Goal: Information Seeking & Learning: Learn about a topic

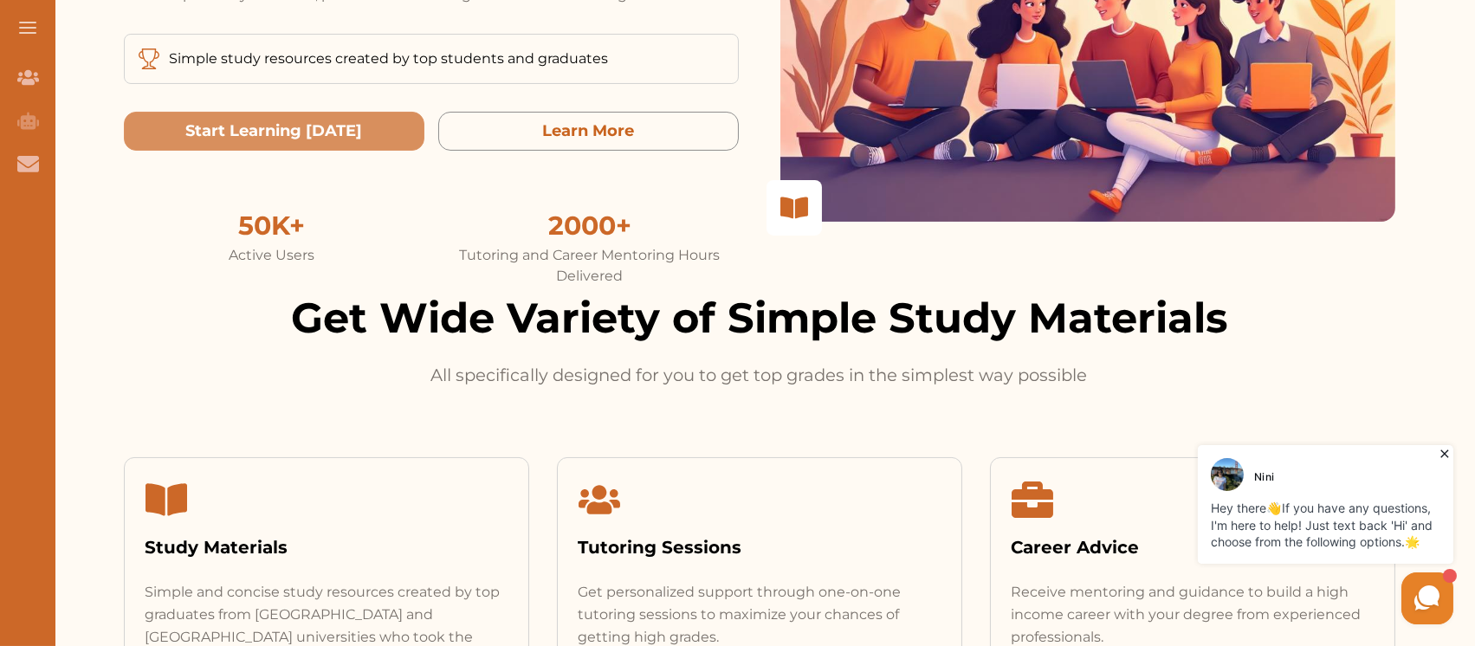
scroll to position [230, 0]
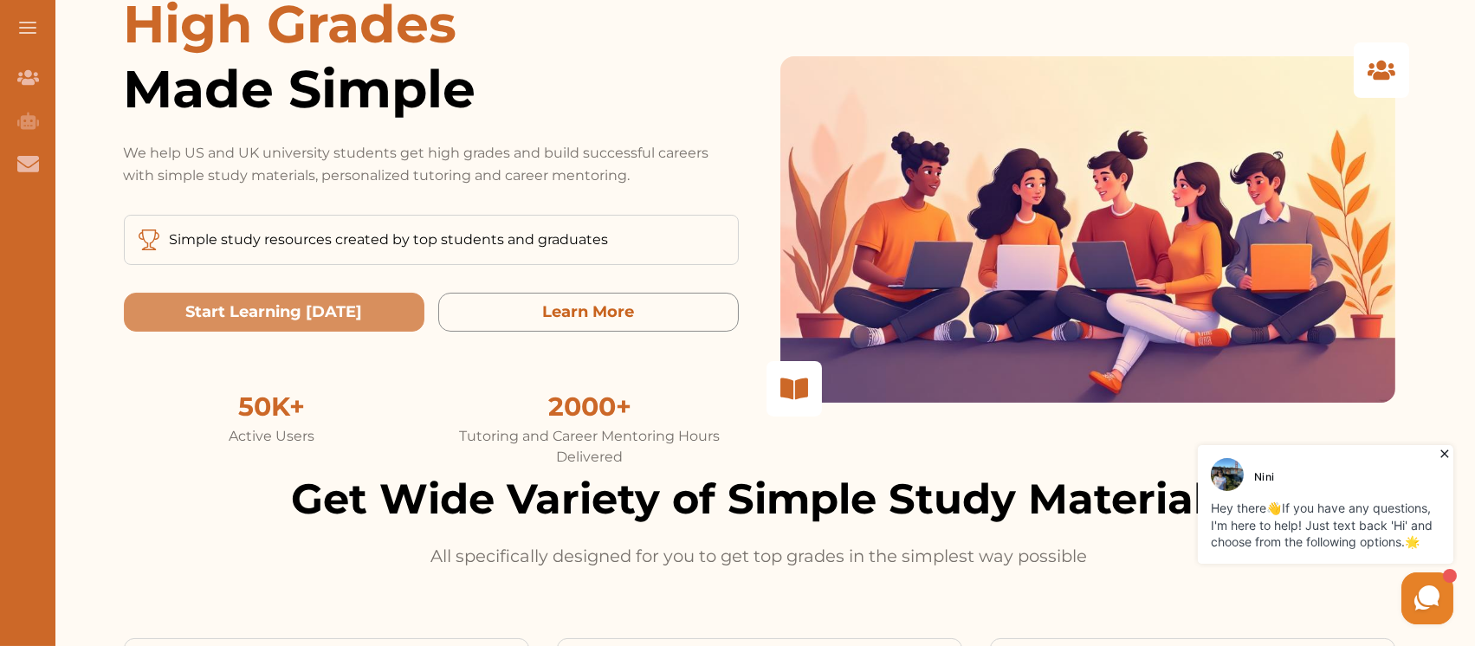
click at [958, 163] on div at bounding box center [1087, 229] width 615 height 346
drag, startPoint x: 960, startPoint y: 180, endPoint x: 891, endPoint y: 274, distance: 115.9
click at [891, 274] on div at bounding box center [1087, 229] width 615 height 346
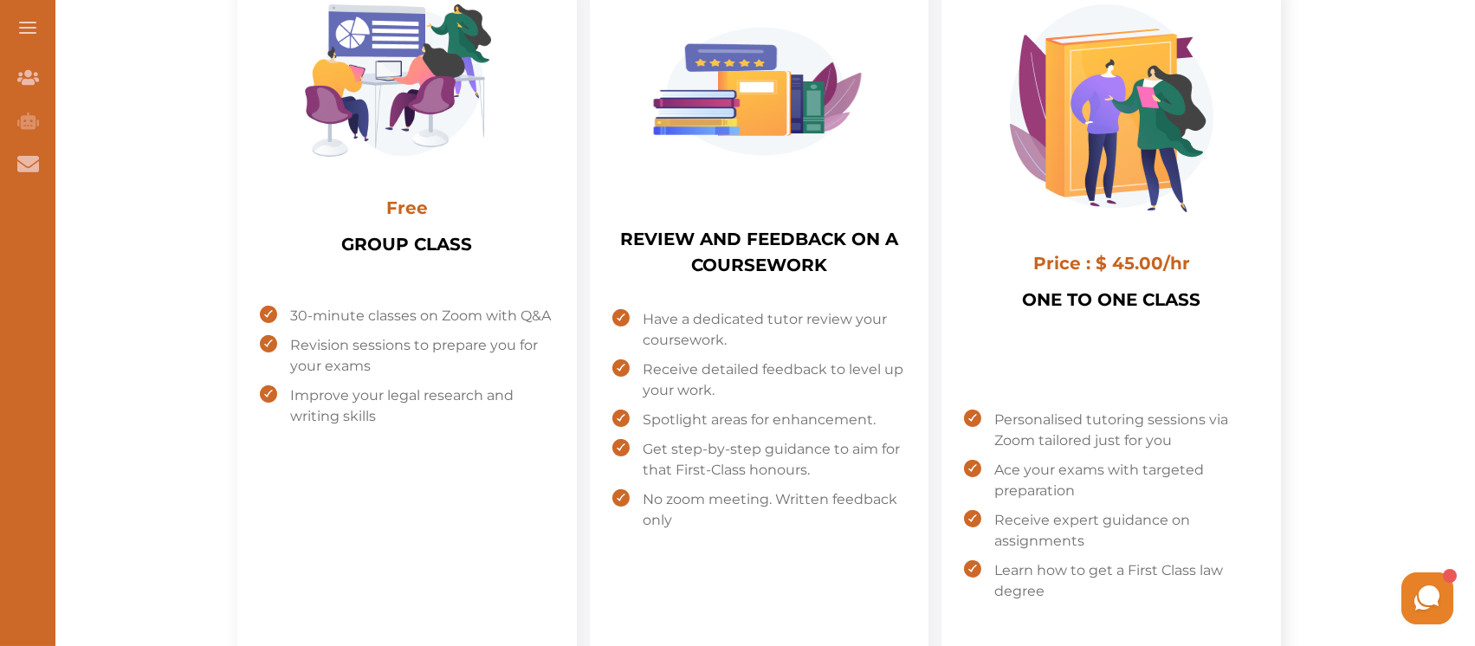
scroll to position [693, 0]
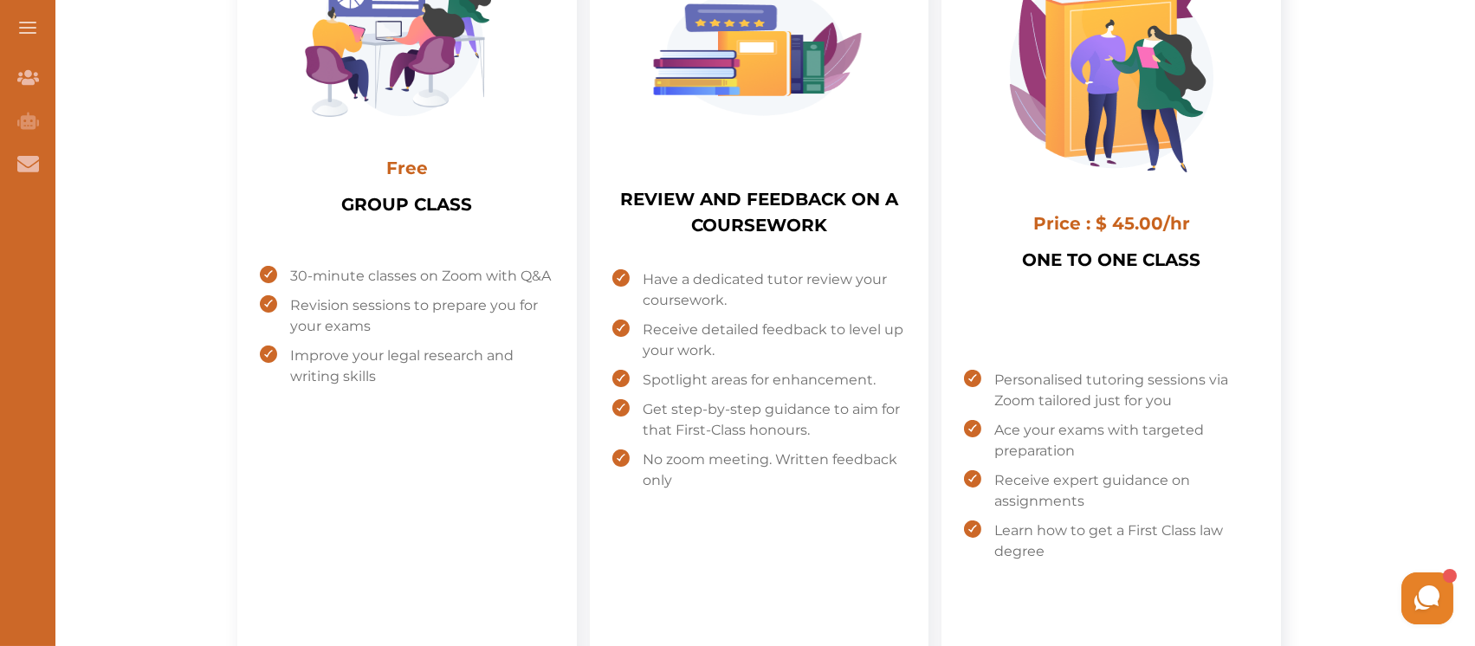
click at [28, 27] on span at bounding box center [27, 28] width 17 height 2
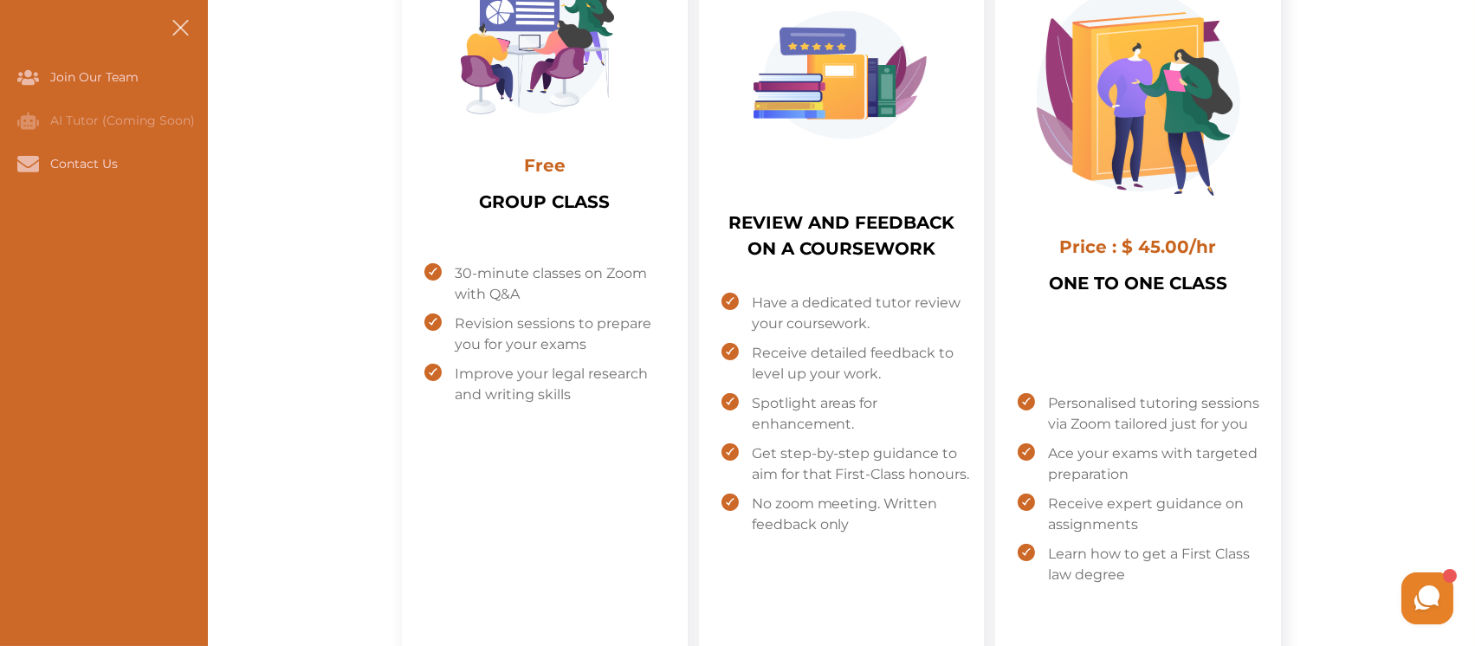
click at [274, 152] on div "Tutoring One premium subscription is essential to be equipped with the right st…" at bounding box center [841, 349] width 1267 height 1640
click at [179, 32] on span at bounding box center [181, 33] width 22 height 2
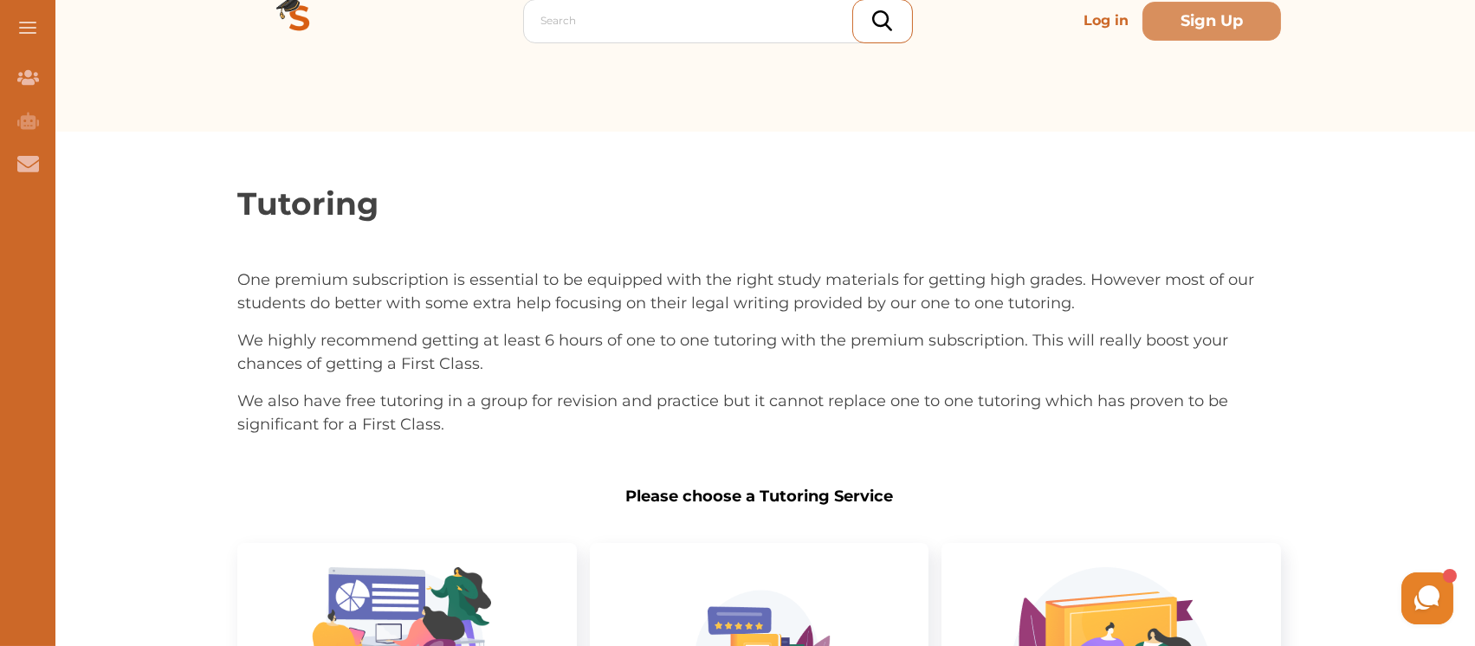
scroll to position [0, 0]
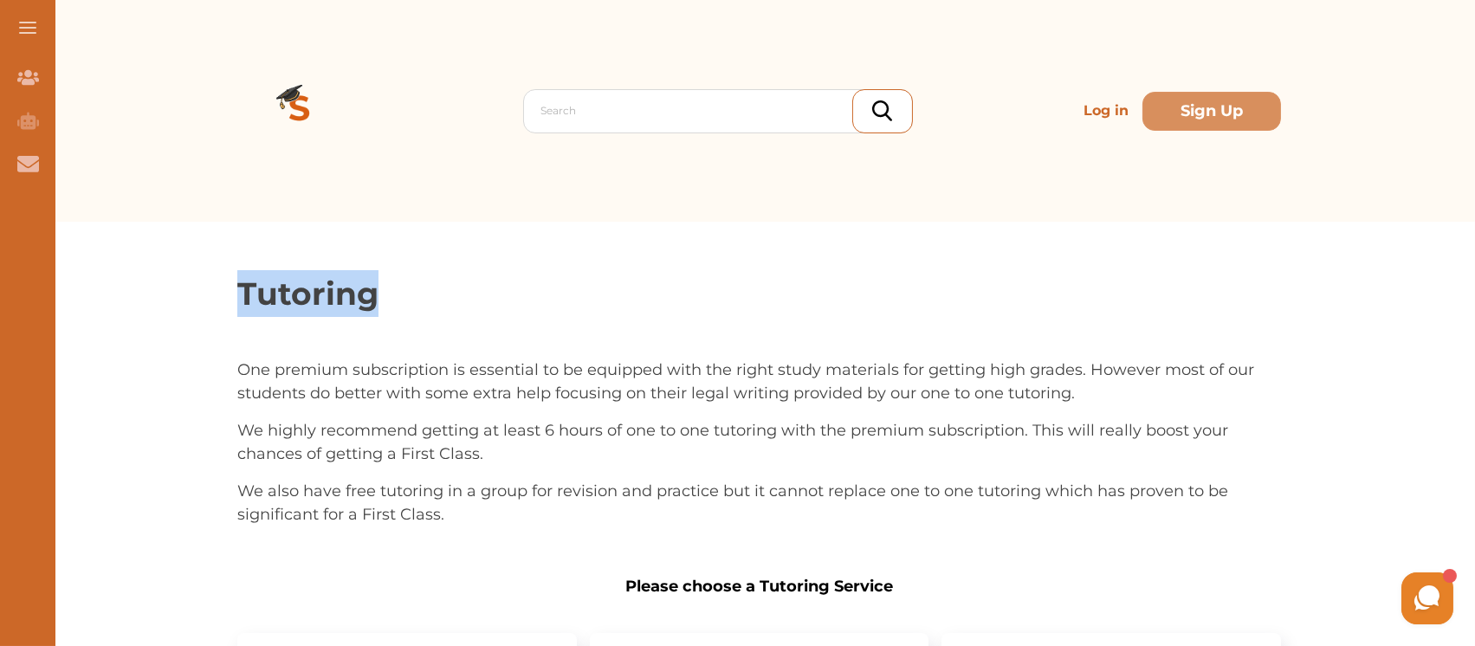
drag, startPoint x: 263, startPoint y: 276, endPoint x: 429, endPoint y: 269, distance: 165.6
click at [429, 270] on p "Tutoring" at bounding box center [759, 293] width 1044 height 47
click at [409, 305] on p "Tutoring" at bounding box center [759, 293] width 1044 height 47
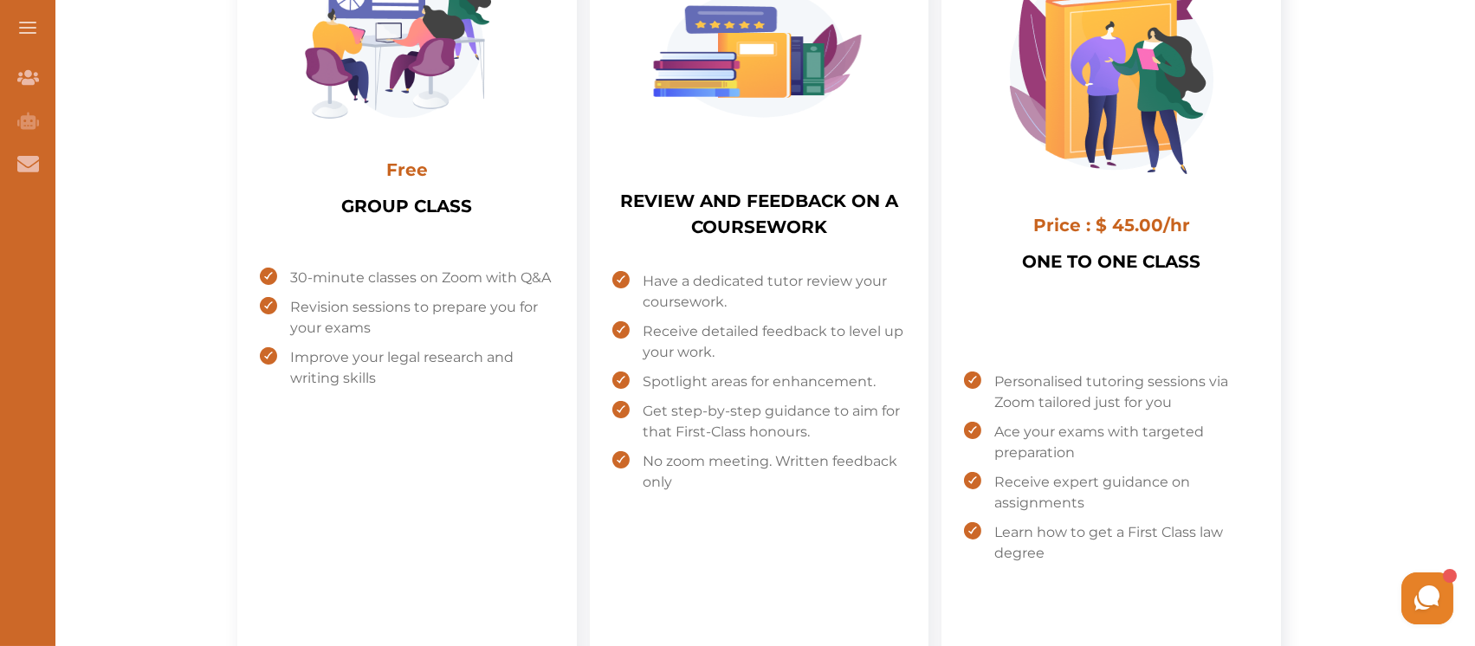
scroll to position [577, 0]
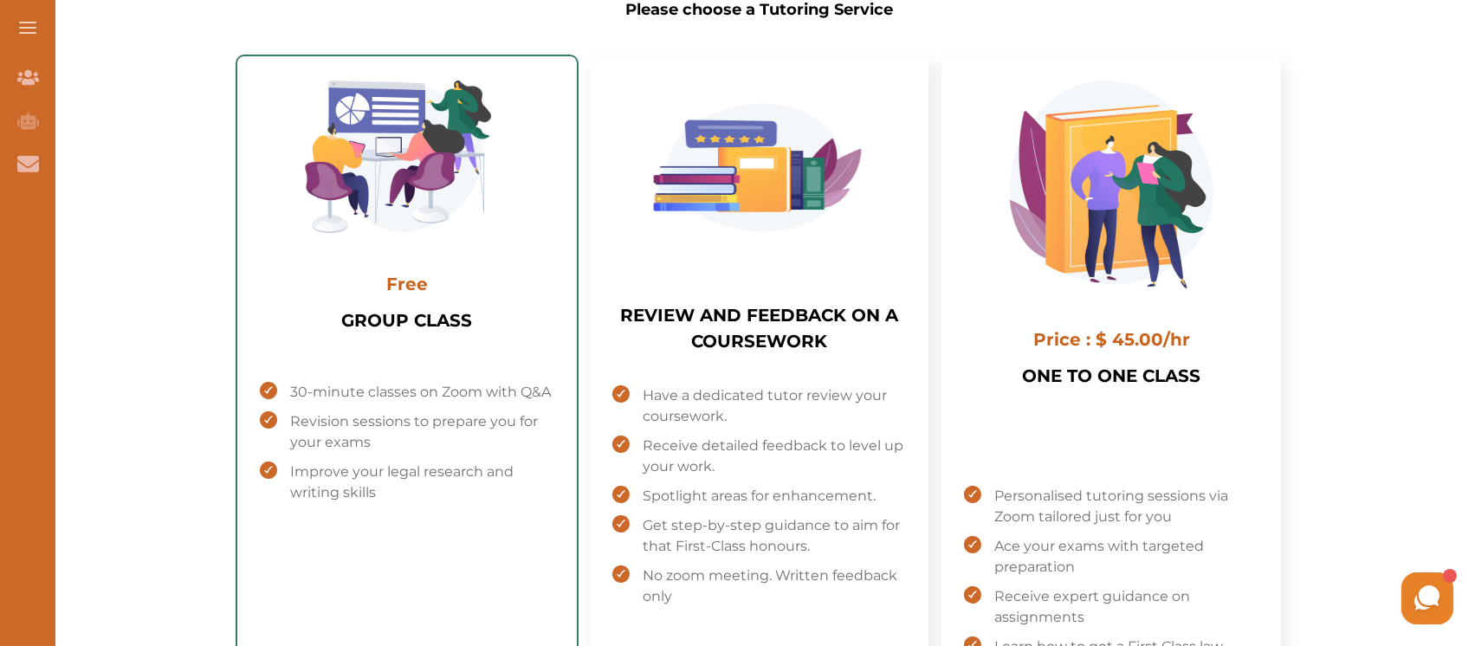
click at [421, 335] on h1 "GROUP CLASS" at bounding box center [406, 337] width 131 height 61
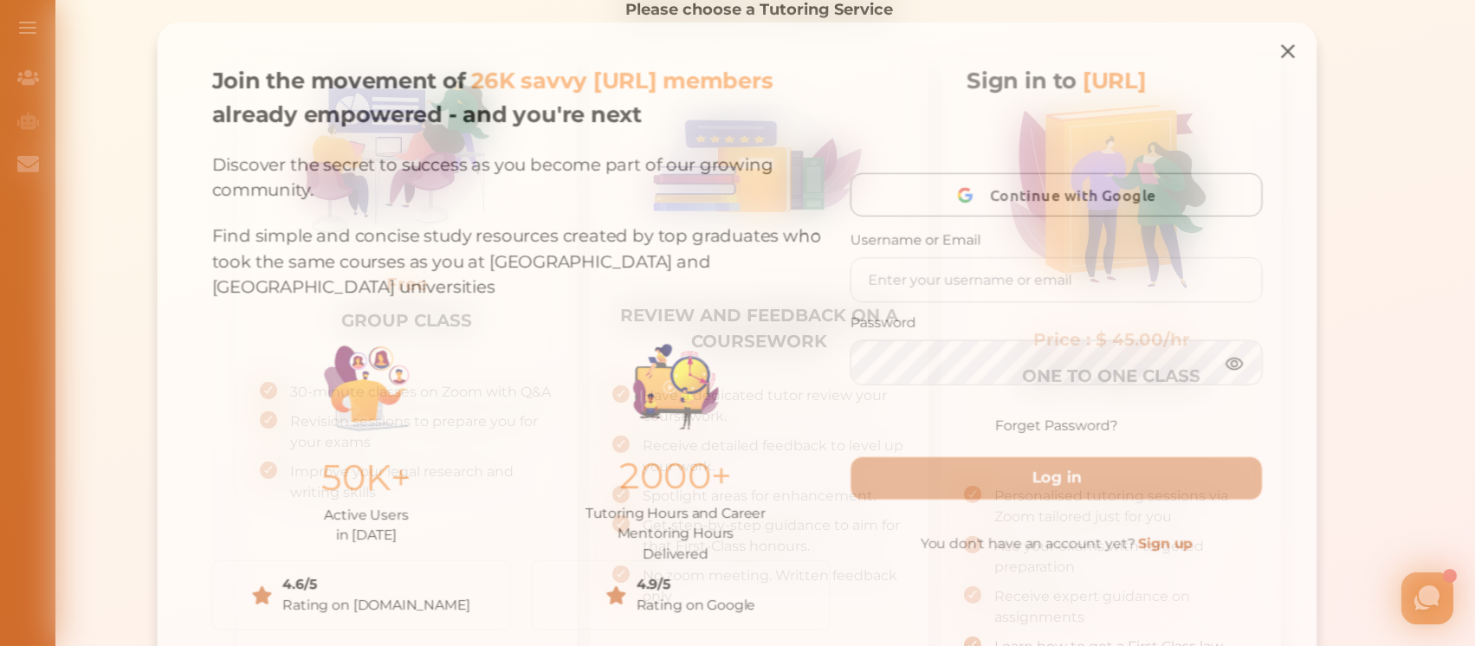
click at [1296, 45] on icon at bounding box center [1298, 46] width 14 height 14
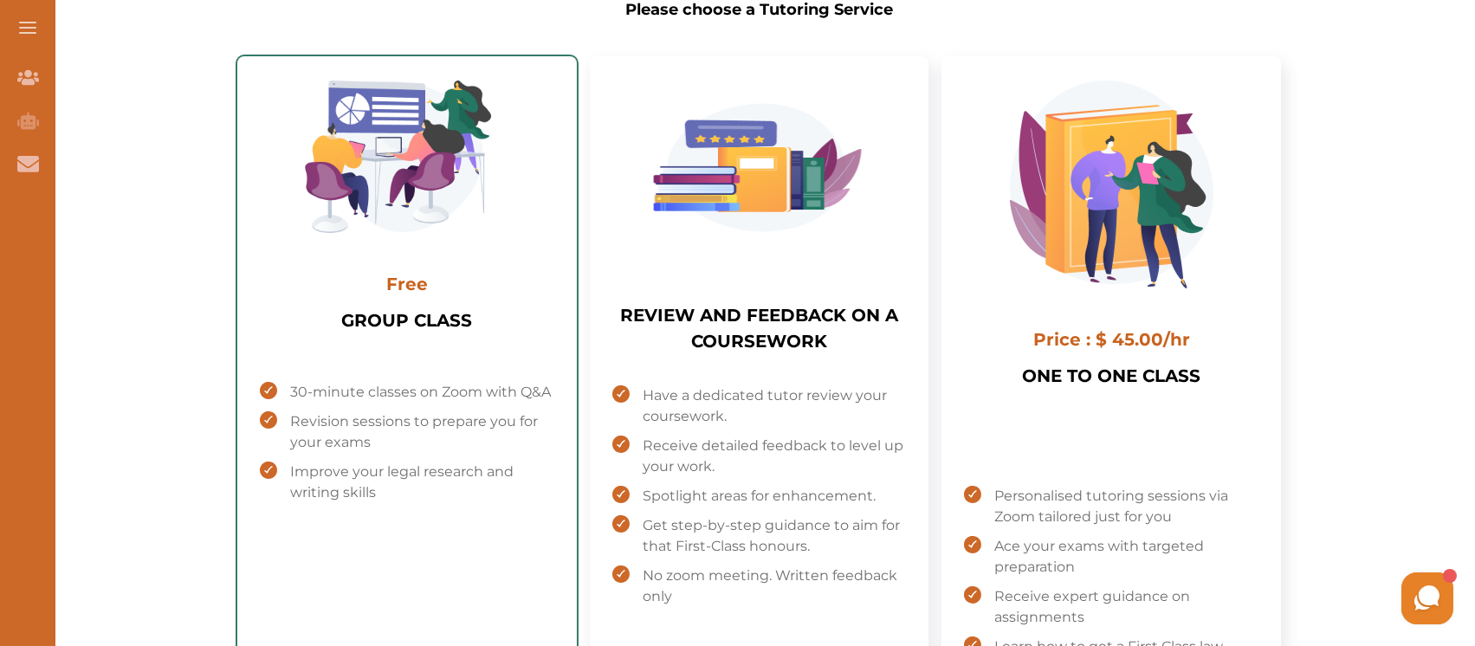
scroll to position [632, 0]
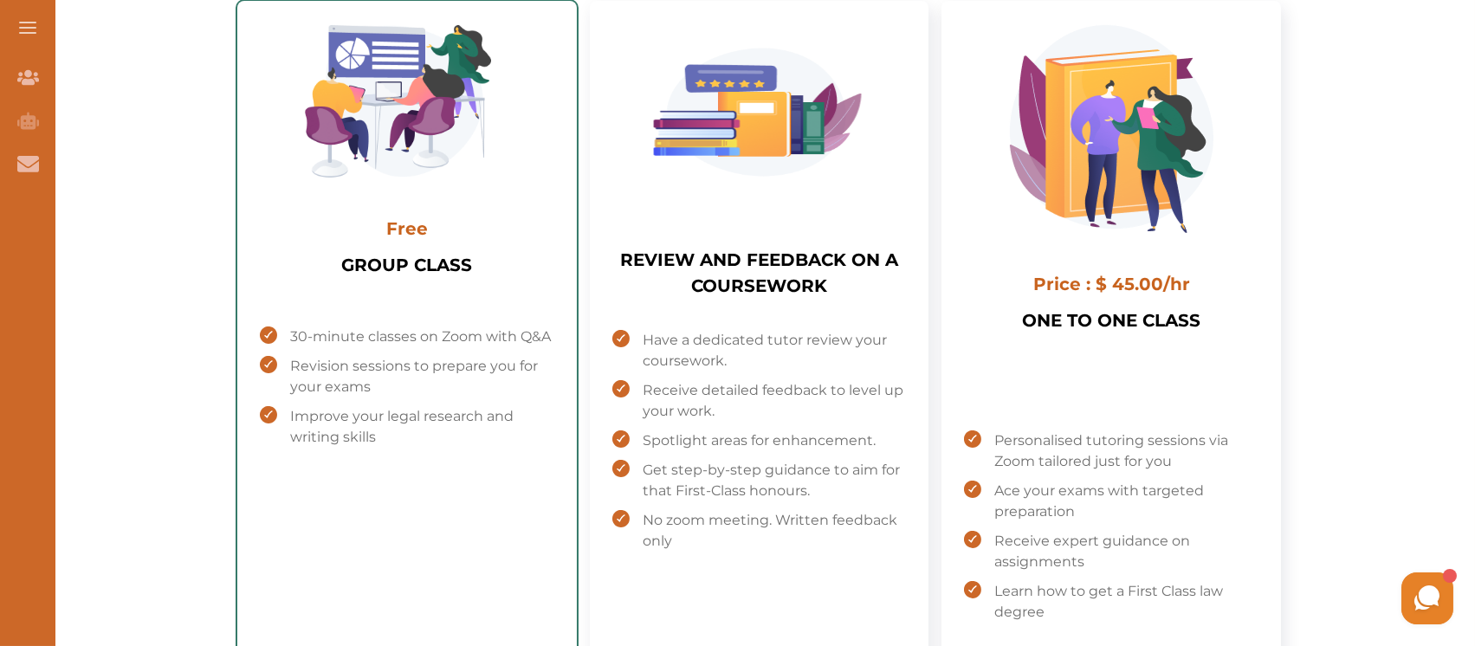
click at [410, 243] on p "Free" at bounding box center [407, 220] width 62 height 64
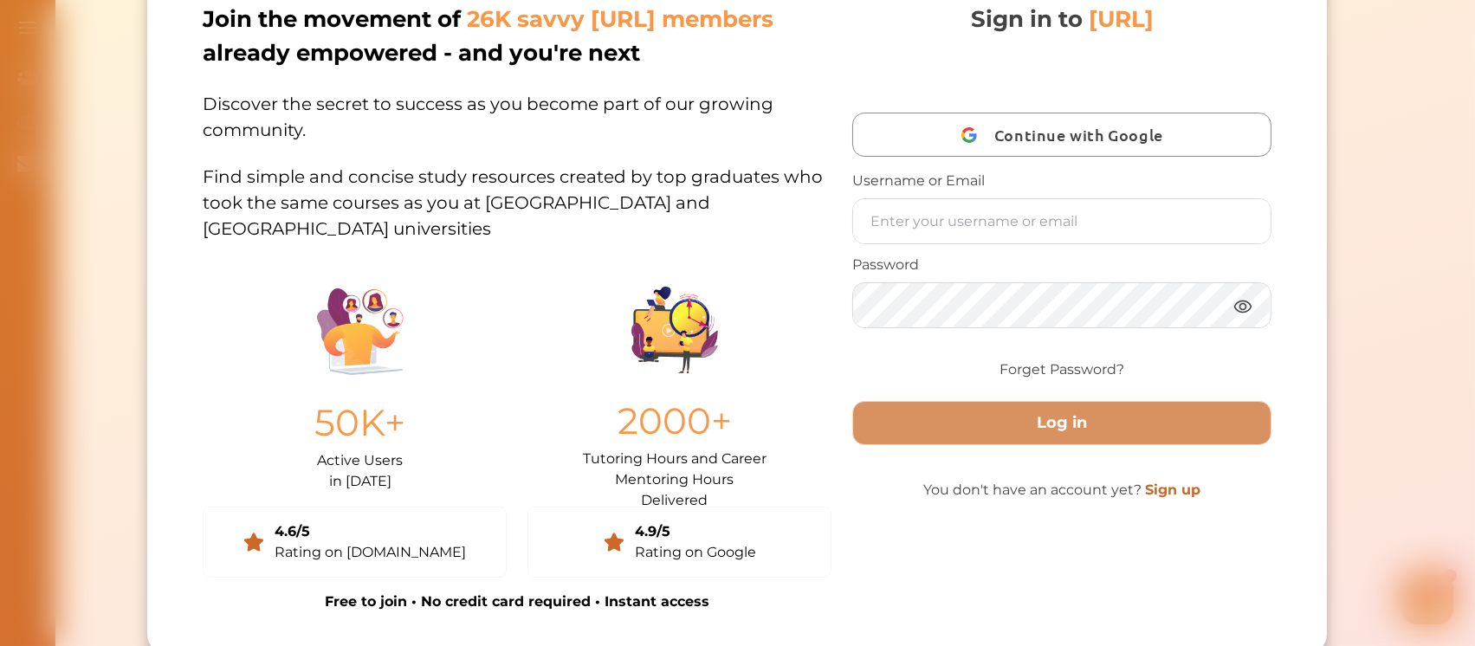
scroll to position [0, 0]
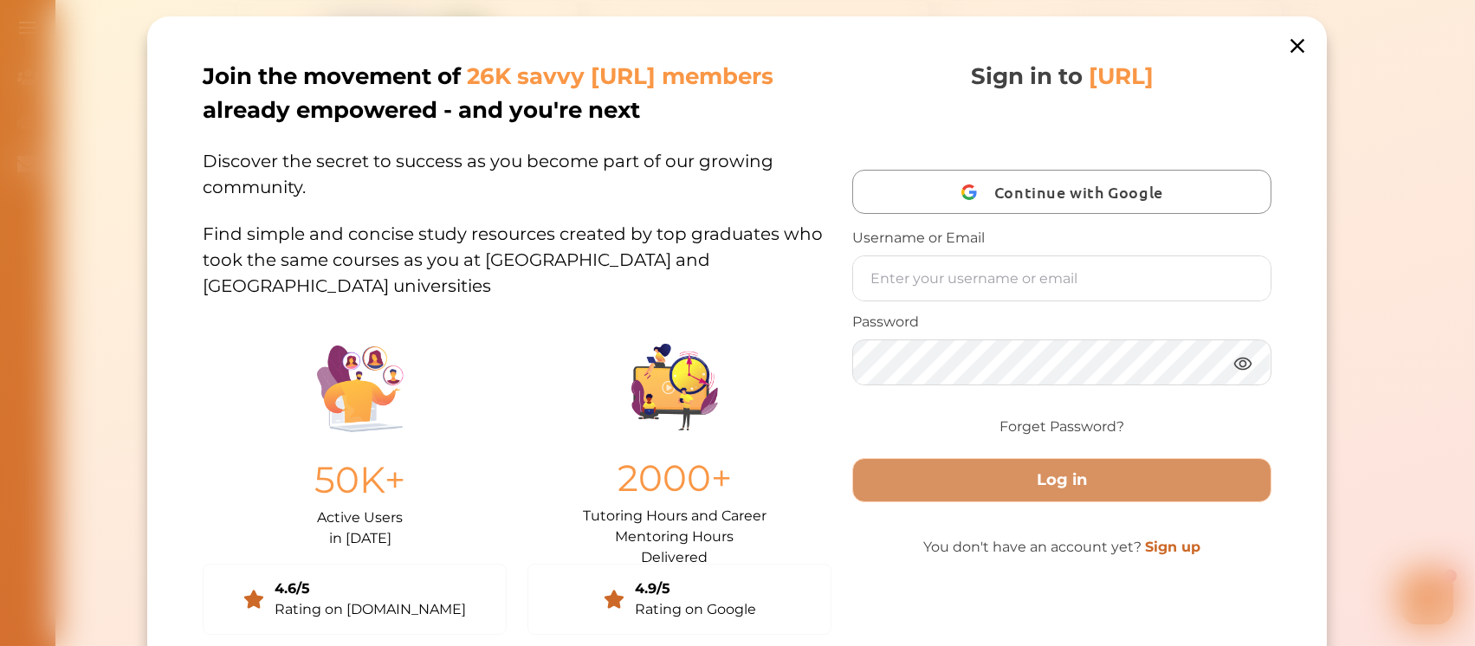
click at [1291, 49] on icon at bounding box center [1298, 46] width 14 height 14
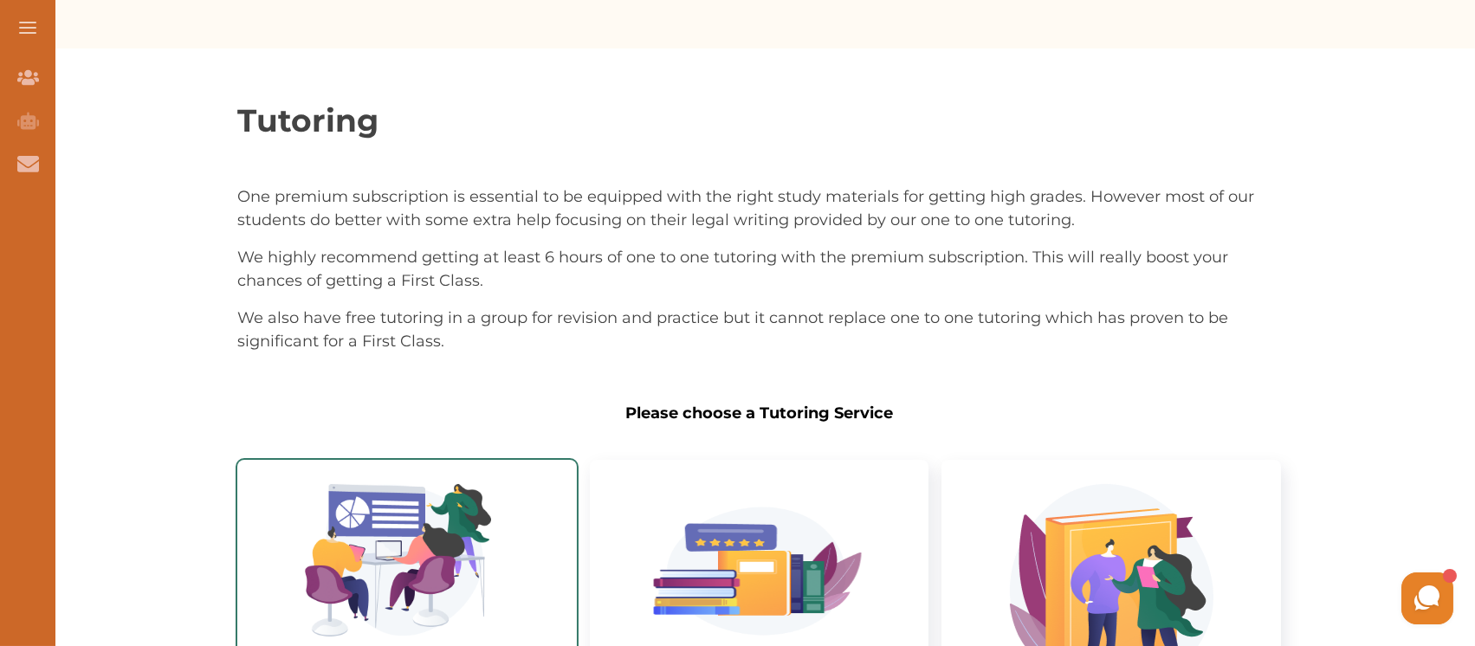
scroll to position [171, 0]
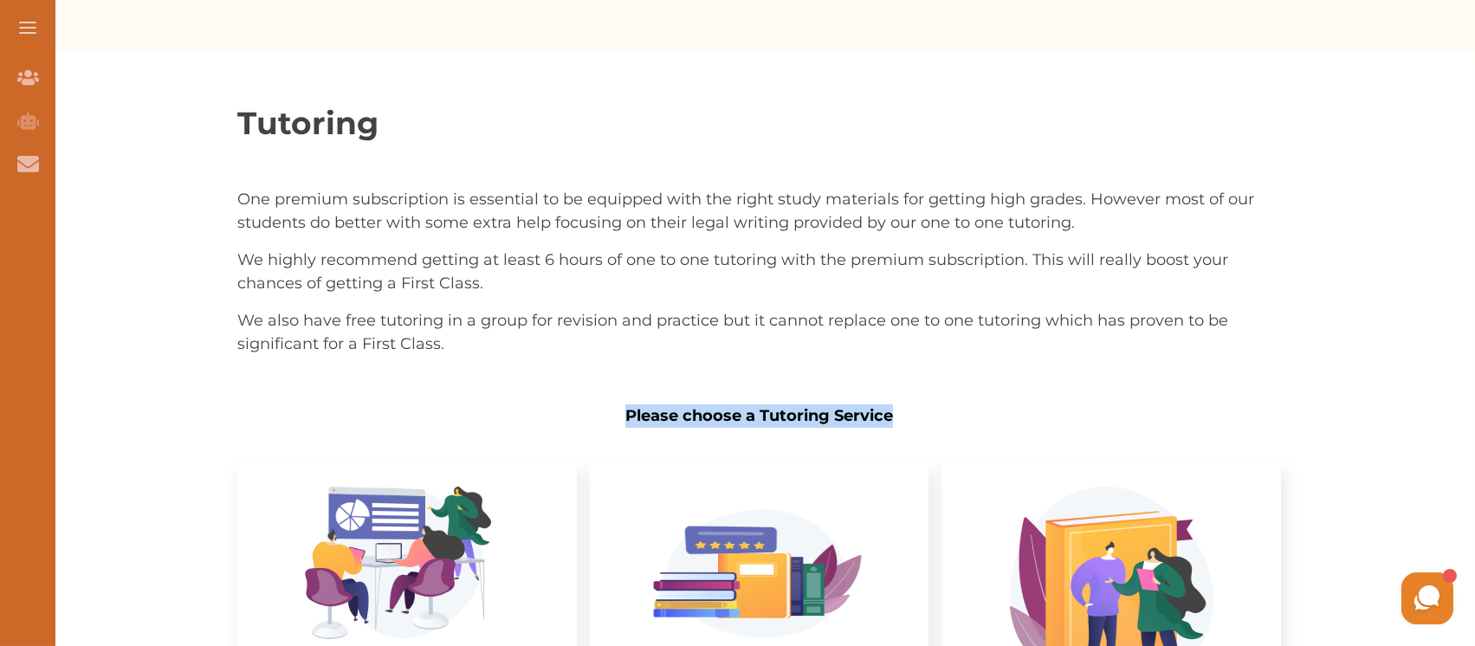
drag, startPoint x: 627, startPoint y: 415, endPoint x: 902, endPoint y: 417, distance: 274.6
click at [902, 417] on p "Please choose a Tutoring Service" at bounding box center [759, 415] width 1044 height 23
click at [388, 143] on p "Tutoring" at bounding box center [759, 123] width 1044 height 47
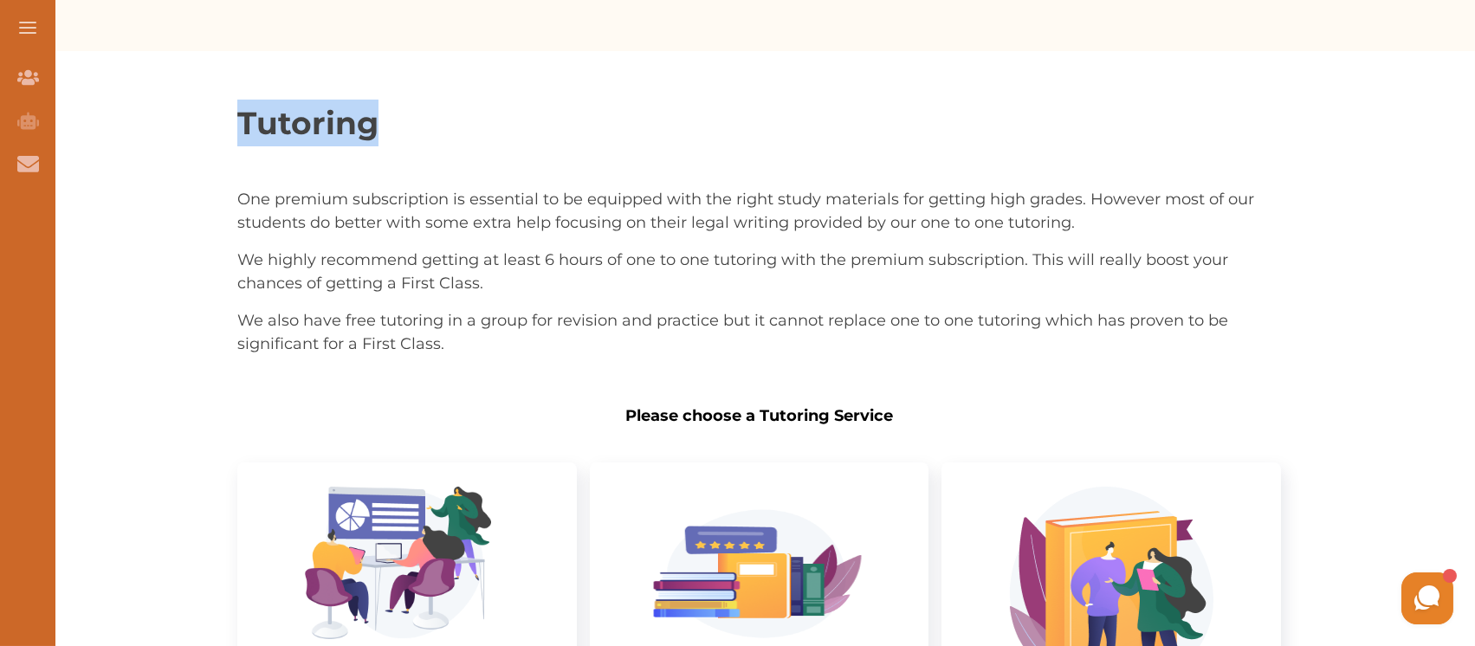
drag, startPoint x: 243, startPoint y: 110, endPoint x: 420, endPoint y: 109, distance: 177.6
click at [420, 109] on p "Tutoring" at bounding box center [759, 123] width 1044 height 47
click at [535, 336] on p "We also have free tutoring in a group for revision and practice but it cannot r…" at bounding box center [759, 332] width 1044 height 47
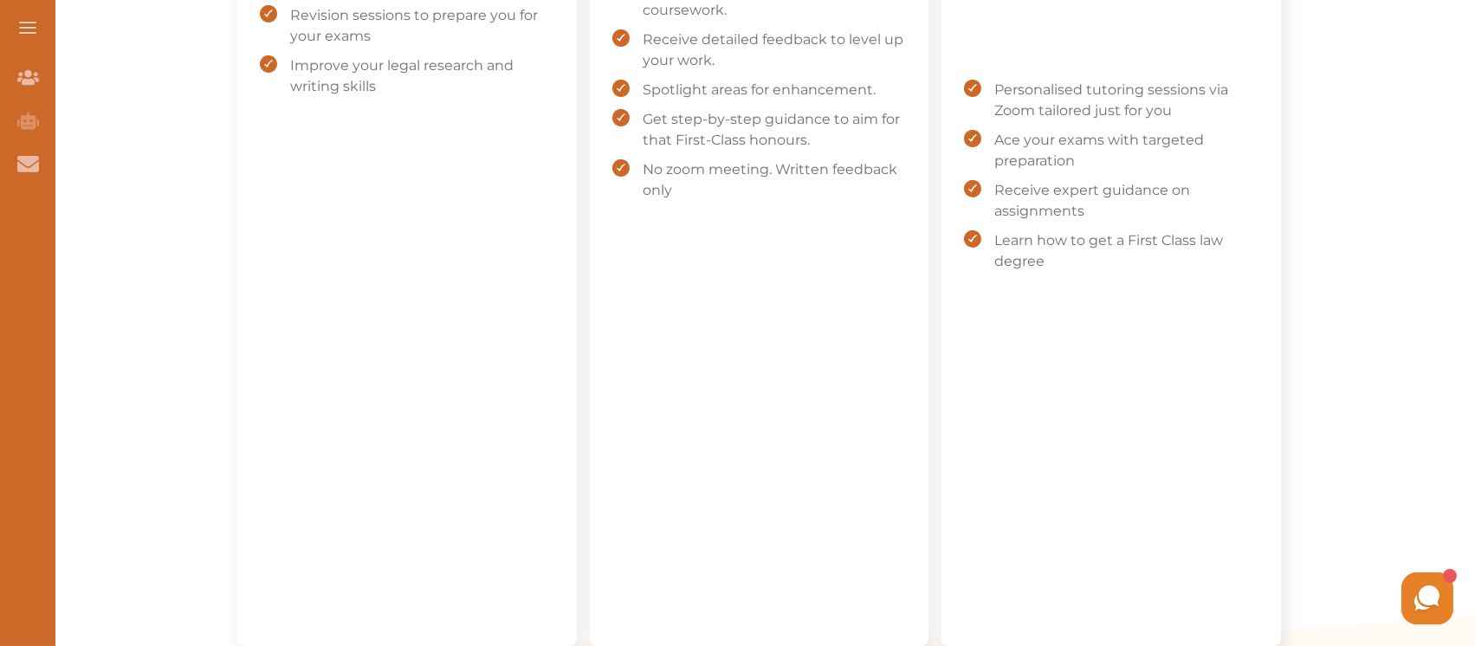
scroll to position [979, 0]
